Goal: Find specific page/section: Find specific page/section

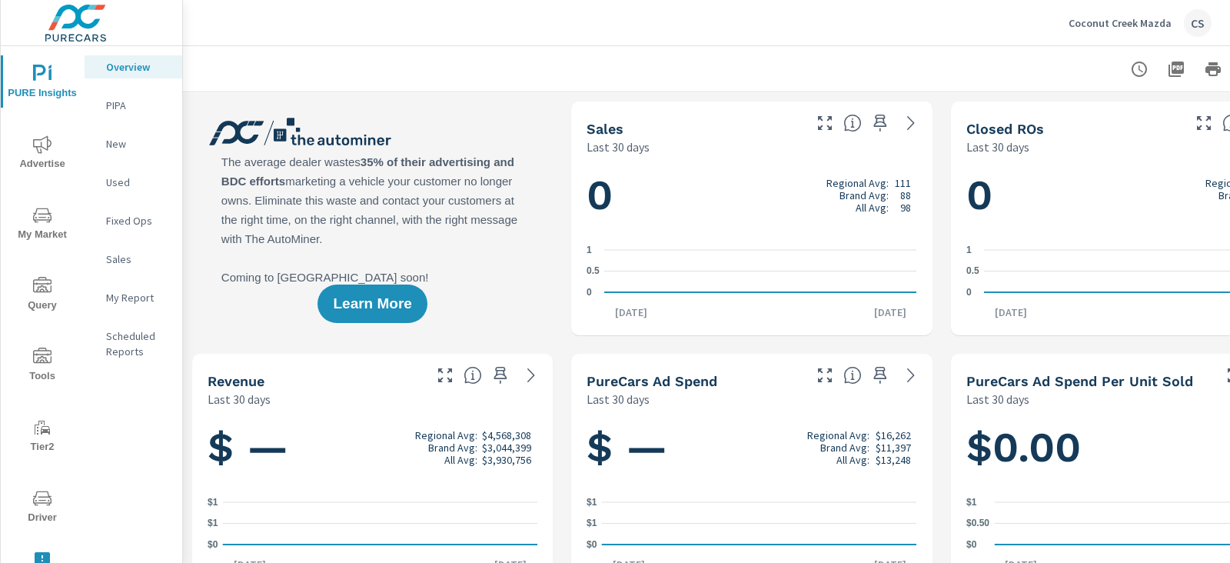
click at [43, 360] on icon "nav menu" at bounding box center [42, 354] width 18 height 15
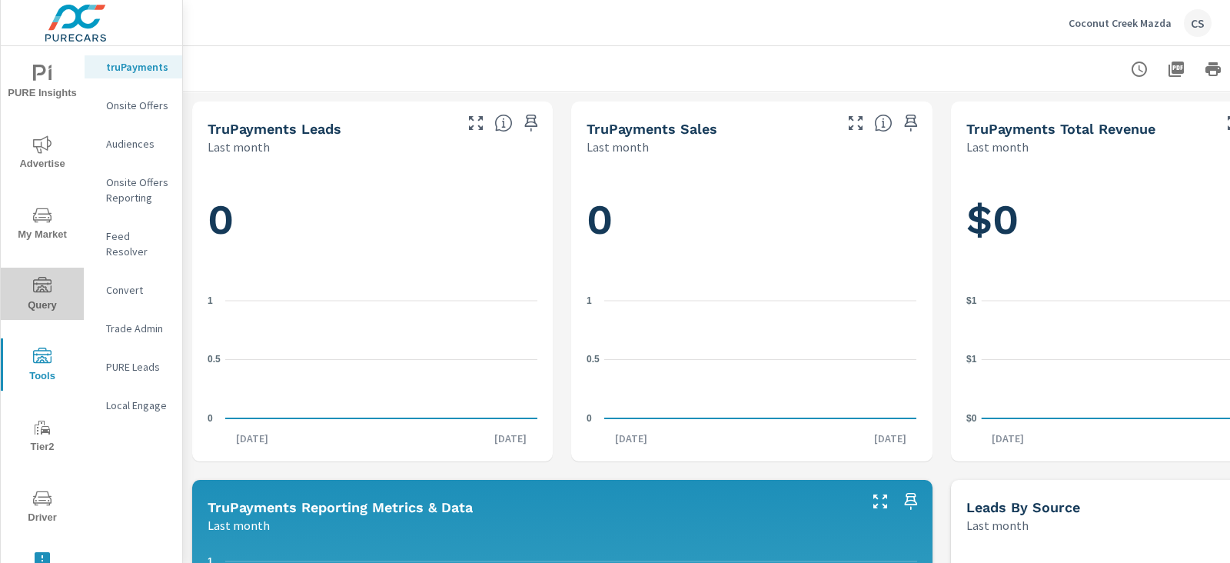
click at [50, 294] on span "Query" at bounding box center [42, 296] width 74 height 38
